Goal: Find specific page/section: Find specific page/section

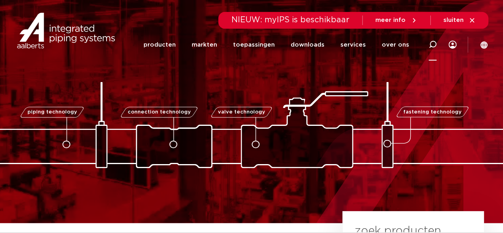
click at [434, 45] on icon at bounding box center [433, 45] width 8 height 8
type input "7130"
click button "Zoeken" at bounding box center [0, 0] width 0 height 0
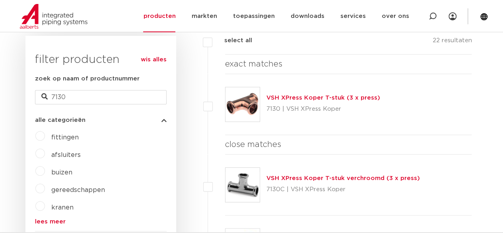
drag, startPoint x: 391, startPoint y: 98, endPoint x: 265, endPoint y: 99, distance: 126.5
click at [265, 99] on div "VSH XPress Koper T-stuk (3 x press) 7130 | VSH XPress Koper" at bounding box center [348, 104] width 247 height 61
copy link "VSH XPress Koper T-stuk (3 x press)"
